Goal: Task Accomplishment & Management: Manage account settings

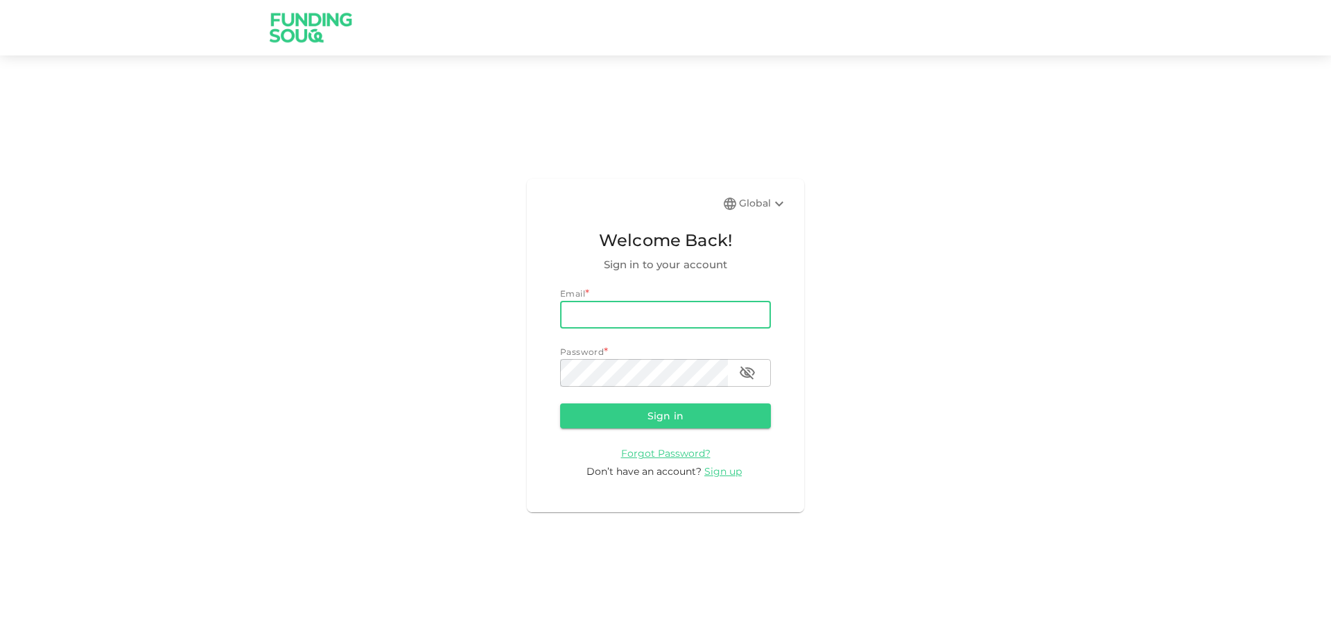
drag, startPoint x: 0, startPoint y: 0, endPoint x: 638, endPoint y: 313, distance: 710.9
click at [638, 313] on input "email" at bounding box center [665, 315] width 211 height 28
type input "[EMAIL_ADDRESS][DOMAIN_NAME]"
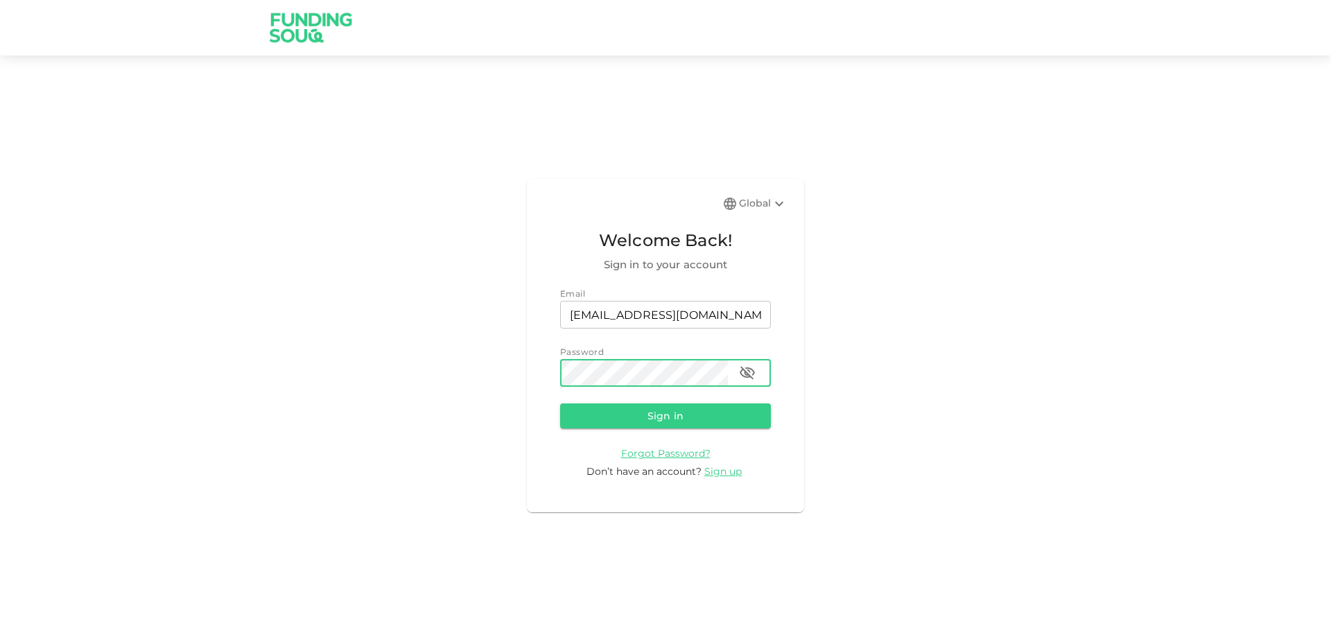
click at [560, 403] on button "Sign in" at bounding box center [665, 415] width 211 height 25
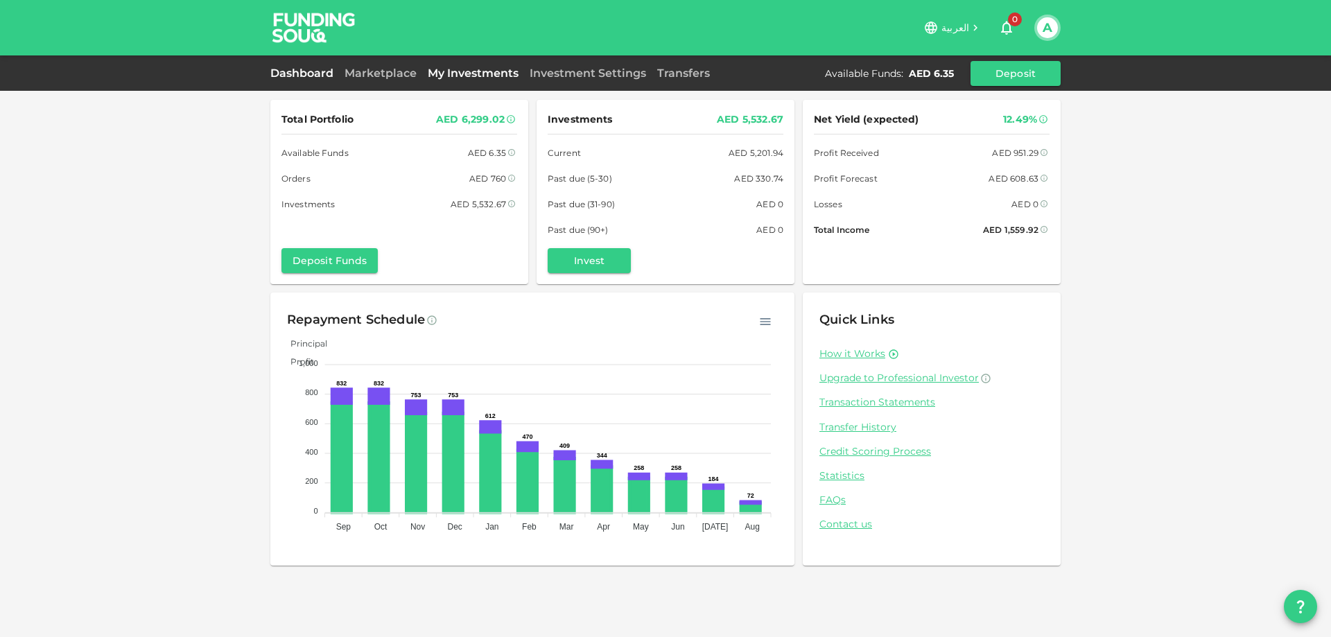
click at [487, 75] on link "My Investments" at bounding box center [473, 73] width 102 height 13
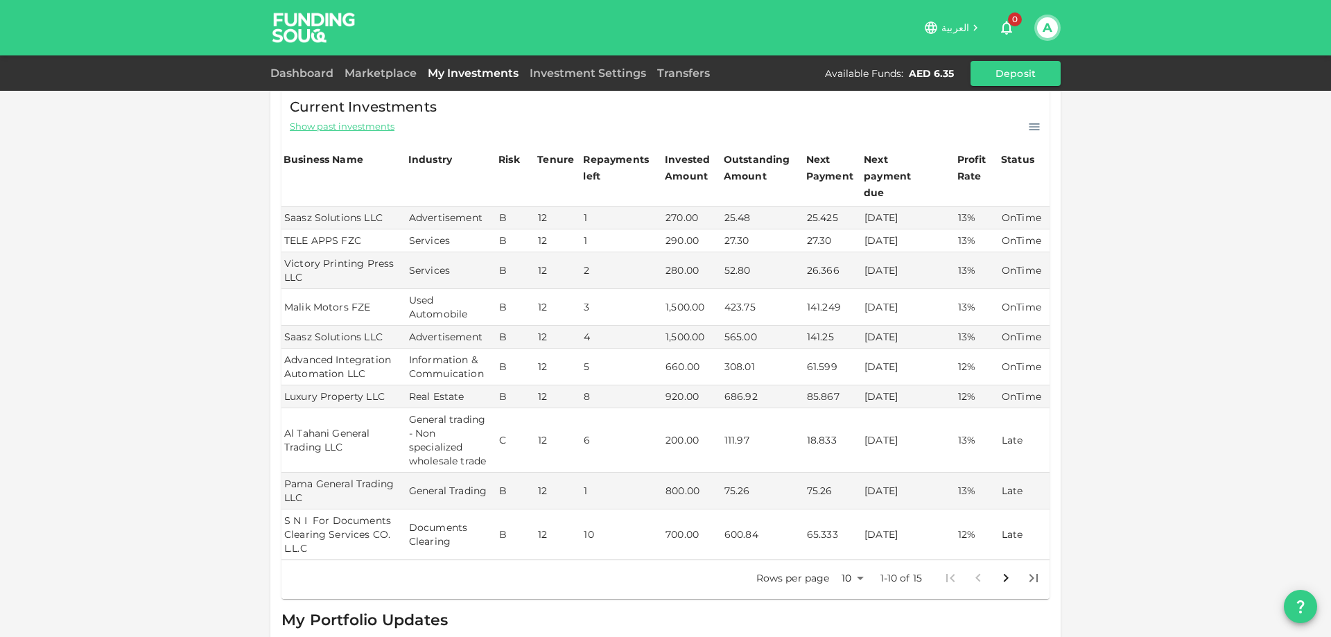
scroll to position [347, 0]
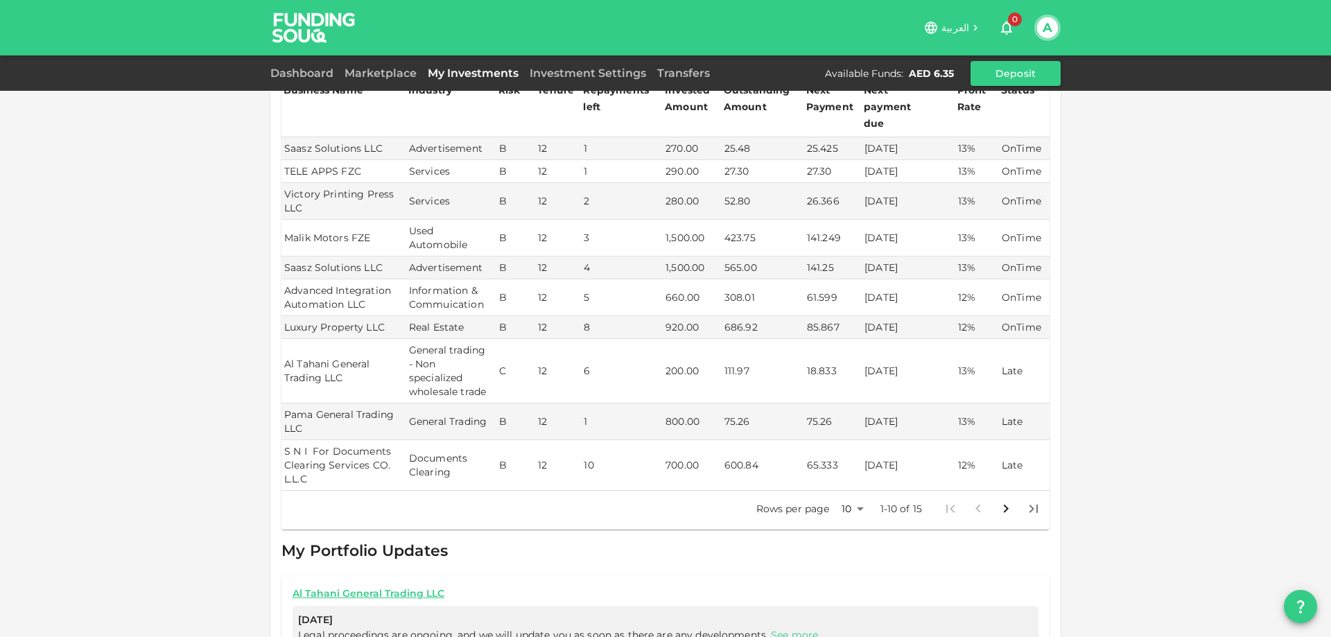
click at [847, 489] on body "العربية 0 A Dashboard Marketplace My Investments Investment Settings Transfers …" at bounding box center [665, 318] width 1331 height 637
click at [853, 546] on li "25" at bounding box center [847, 540] width 42 height 25
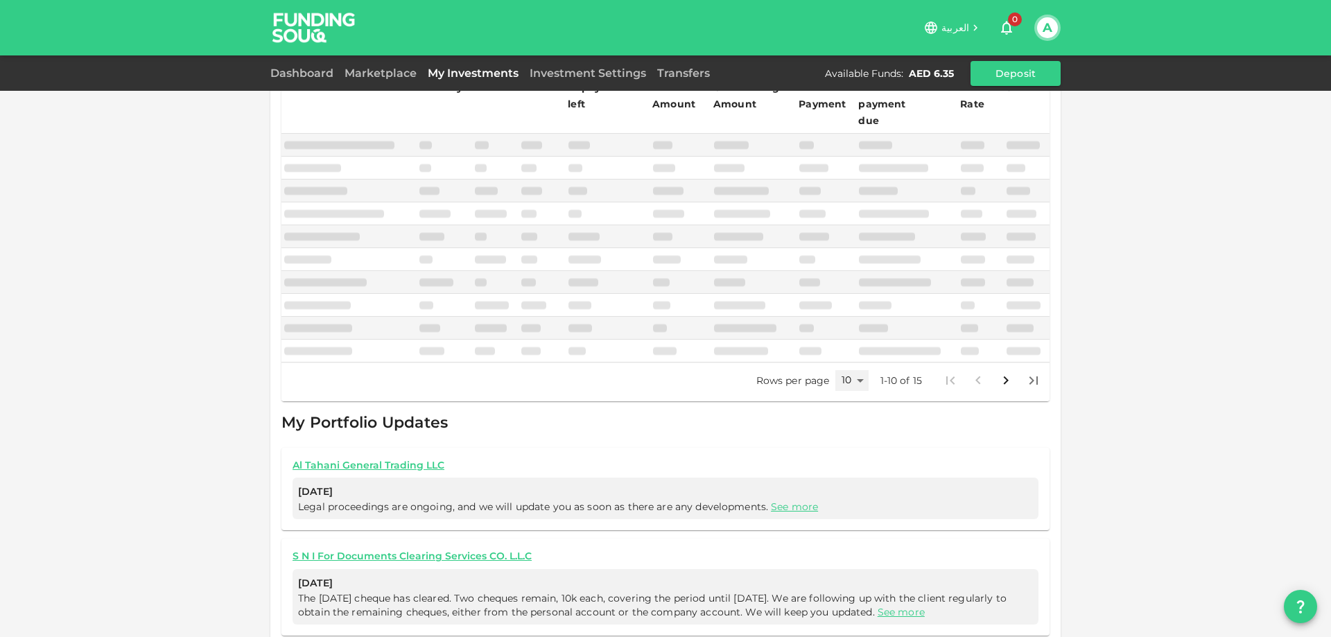
type input "25"
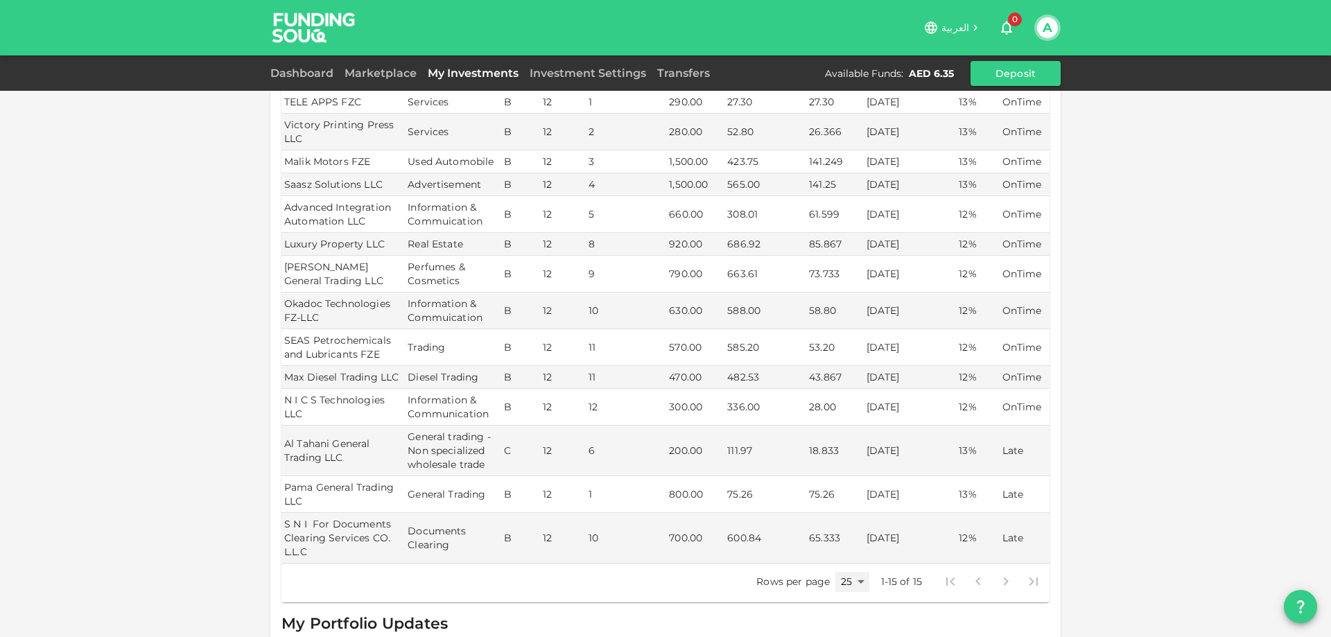
scroll to position [485, 0]
